Goal: Navigation & Orientation: Find specific page/section

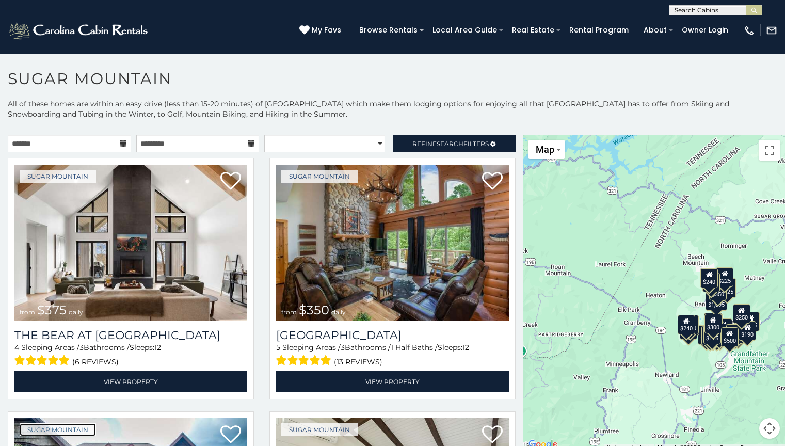
click at [57, 435] on link "Sugar Mountain" at bounding box center [58, 429] width 76 height 13
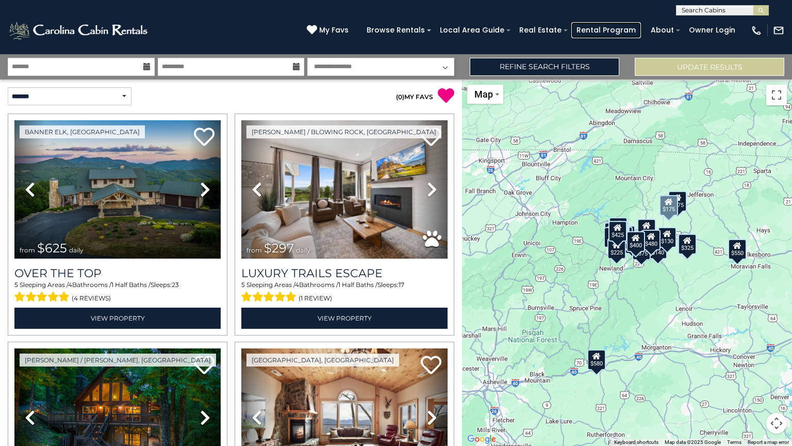
click at [611, 30] on link "Rental Program" at bounding box center [607, 30] width 70 height 16
